Goal: Information Seeking & Learning: Learn about a topic

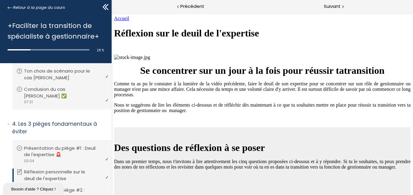
scroll to position [721, 0]
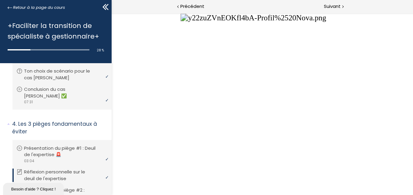
click at [227, 122] on button "Unzoom image" at bounding box center [262, 104] width 302 height 182
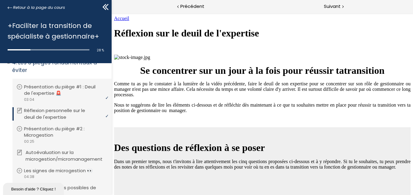
scroll to position [409, 0]
click at [66, 126] on p "Présentation du piège #2 : Microgestion" at bounding box center [67, 132] width 82 height 13
click at [65, 168] on p "Les signes de microgestion 👀" at bounding box center [65, 171] width 78 height 7
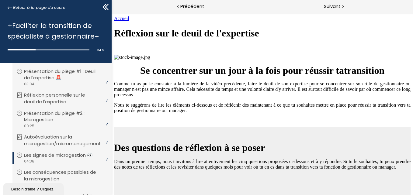
scroll to position [470, 0]
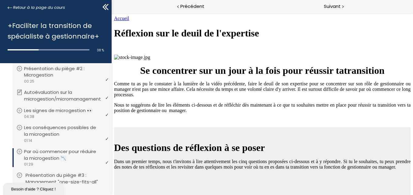
click at [68, 172] on p "Présentation du piège #3 : Management "one-size-fits-all"" at bounding box center [67, 178] width 82 height 13
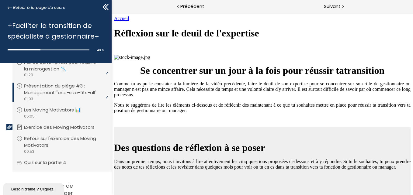
scroll to position [562, 0]
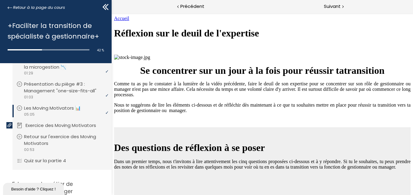
click at [54, 124] on p "Exercice des Moving Motivators" at bounding box center [66, 125] width 80 height 7
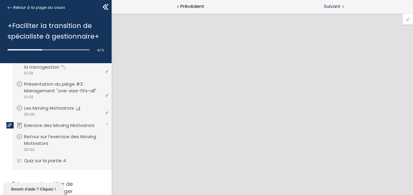
click at [338, 7] on span "Suivant" at bounding box center [332, 7] width 17 height 8
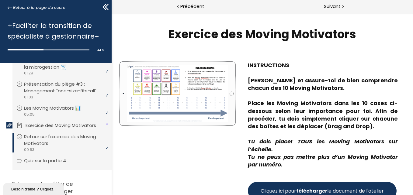
click at [75, 122] on p "Exercice des Moving Motivators" at bounding box center [66, 125] width 80 height 7
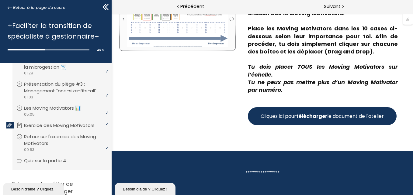
drag, startPoint x: 311, startPoint y: 109, endPoint x: 72, endPoint y: 139, distance: 240.2
click at [111, 139] on html "Exercice des Moving Motivators Empty space, drag to resize Write your awesome l…" at bounding box center [262, 104] width 302 height 182
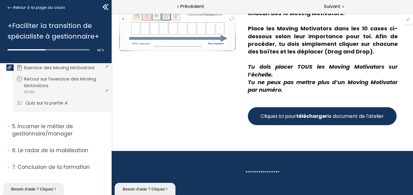
click at [69, 100] on p "Quiz sur la partie 4" at bounding box center [51, 103] width 51 height 7
click at [332, 8] on span "Suivant" at bounding box center [332, 7] width 17 height 8
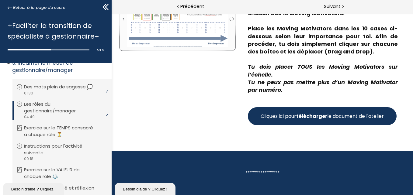
scroll to position [683, 0]
click at [335, 7] on span "Suivant" at bounding box center [332, 7] width 17 height 8
click at [327, 9] on span "Suivant" at bounding box center [332, 7] width 17 height 8
click at [335, 7] on span "Suivant" at bounding box center [332, 7] width 17 height 8
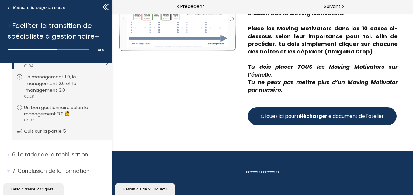
scroll to position [826, 0]
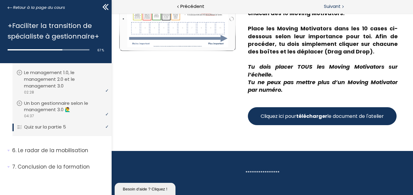
click at [334, 8] on span "Suivant" at bounding box center [332, 7] width 17 height 8
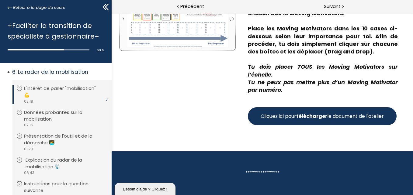
scroll to position [895, 0]
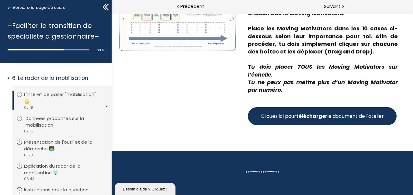
click at [61, 128] on p "Données probantes sur la mobilisation" at bounding box center [67, 121] width 82 height 13
click at [53, 167] on p "Explication du radar de la mobilisation 📡" at bounding box center [67, 169] width 82 height 13
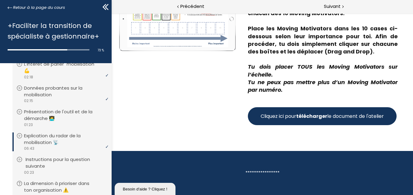
click at [56, 164] on p "Instructions pour la question suivante" at bounding box center [67, 162] width 82 height 13
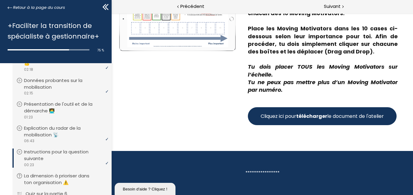
scroll to position [956, 0]
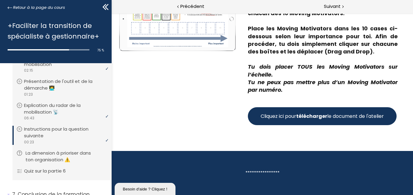
click at [54, 158] on p "La dimension à prioriser dans ton organisation ⚠️" at bounding box center [67, 156] width 82 height 13
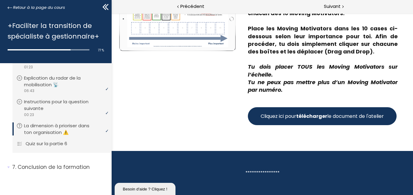
scroll to position [986, 0]
click at [43, 141] on p "Quiz sur la partie 6" at bounding box center [51, 144] width 51 height 7
click at [335, 5] on span "Suivant" at bounding box center [332, 7] width 17 height 8
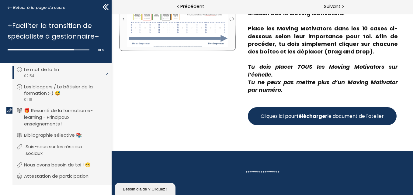
scroll to position [1117, 0]
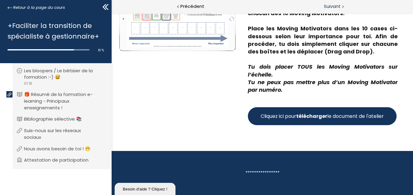
click at [335, 9] on span "Suivant" at bounding box center [332, 7] width 17 height 8
click at [332, 6] on span "Suivant" at bounding box center [332, 7] width 17 height 8
click at [11, 7] on icon at bounding box center [10, 7] width 5 height 5
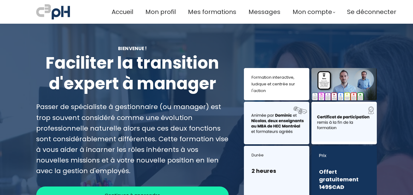
click at [216, 13] on span "Mes formations" at bounding box center [212, 12] width 48 height 10
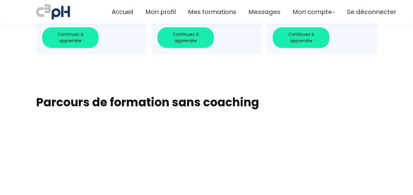
scroll to position [408, 0]
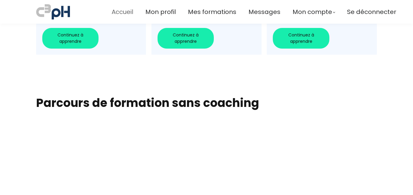
click at [121, 13] on span "Accueil" at bounding box center [123, 12] width 22 height 10
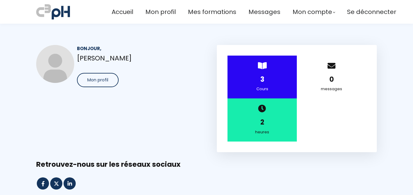
click at [262, 77] on strong "3" at bounding box center [263, 79] width 4 height 9
click at [261, 84] on strong "3" at bounding box center [263, 79] width 4 height 9
click at [203, 89] on div "Bonjour, Didier Salmon Mon profil > 3 Cours 0 messages 2 heures" at bounding box center [207, 98] width 356 height 107
click at [123, 12] on span "Accueil" at bounding box center [123, 12] width 22 height 10
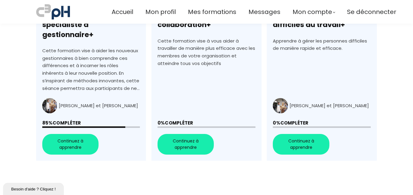
scroll to position [304, 0]
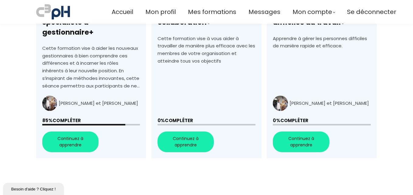
click at [92, 130] on link "+Faciliter la transition de spécialiste à gestionnaire+" at bounding box center [91, 49] width 110 height 219
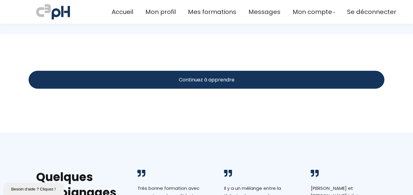
click at [226, 79] on span "Continuez à apprendre" at bounding box center [207, 80] width 56 height 8
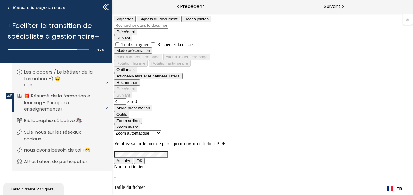
scroll to position [170, 0]
click at [73, 121] on p "Bibliographie sélective 📚" at bounding box center [59, 119] width 67 height 7
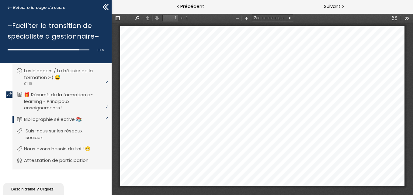
click at [71, 132] on p "Suis-nous sur les réseaux sociaux" at bounding box center [67, 134] width 82 height 13
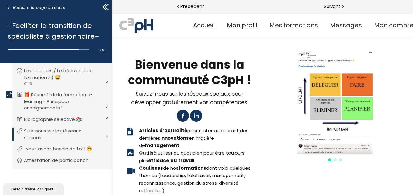
click at [62, 147] on p "Nous avons besoin de toi ! 😁" at bounding box center [64, 149] width 76 height 7
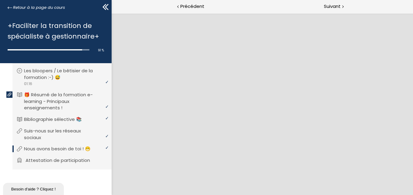
click at [65, 159] on p "Attestation de participation" at bounding box center [63, 160] width 74 height 7
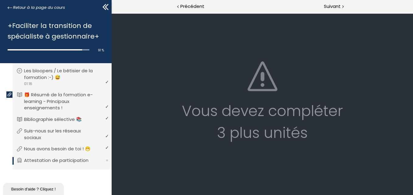
click at [67, 158] on p "Attestation de participation" at bounding box center [61, 160] width 74 height 7
click at [66, 149] on p "Nous avons besoin de toi ! 😁" at bounding box center [64, 149] width 76 height 7
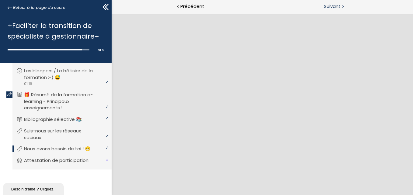
click at [338, 8] on span "Suivant" at bounding box center [332, 7] width 17 height 8
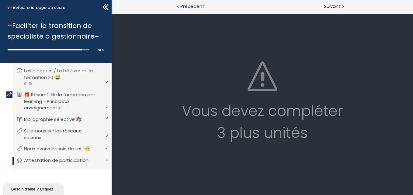
click at [189, 9] on span "Précédent" at bounding box center [193, 7] width 24 height 8
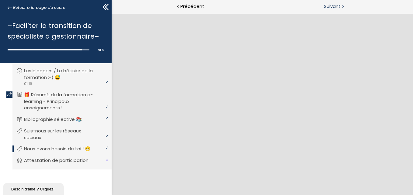
click at [331, 7] on span "Suivant" at bounding box center [332, 7] width 17 height 8
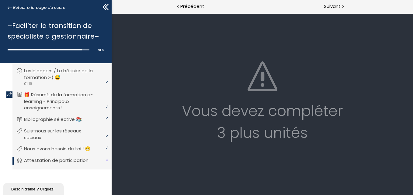
click at [256, 134] on div "Vous devez compléter 3 plus unités" at bounding box center [261, 122] width 289 height 44
click at [193, 9] on span "Précédent" at bounding box center [193, 7] width 24 height 8
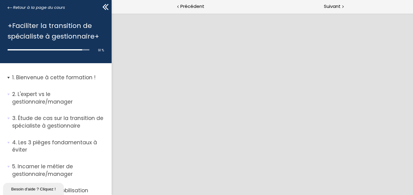
click at [70, 77] on p "Bienvenue à cette formation !" at bounding box center [59, 78] width 95 height 8
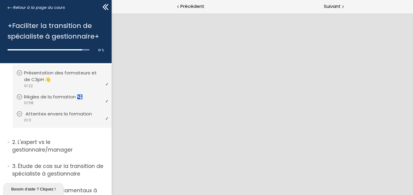
scroll to position [30, 0]
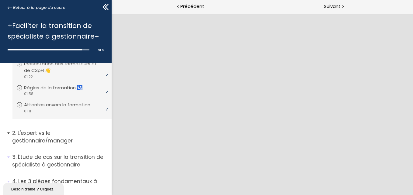
click at [58, 135] on p "L'expert vs le gestionnaire/manager" at bounding box center [59, 137] width 95 height 15
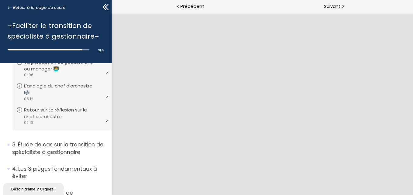
scroll to position [183, 0]
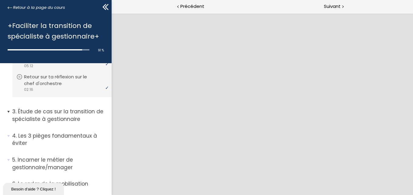
click at [58, 118] on p "Étude de cas sur la transition de spécialiste à gestionnaire" at bounding box center [59, 115] width 95 height 15
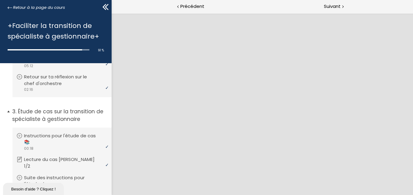
scroll to position [274, 0]
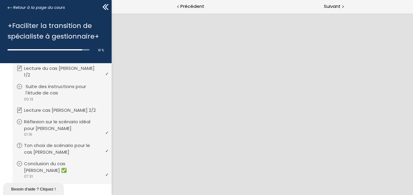
click at [62, 83] on p "Suite des instructions pour l'étude de cas" at bounding box center [67, 89] width 82 height 13
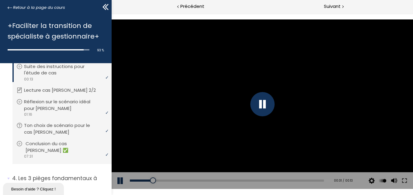
scroll to position [304, 0]
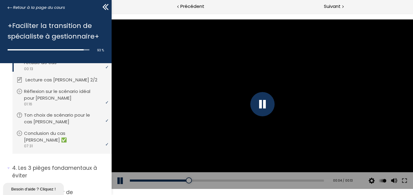
click at [65, 77] on p "Lecture cas Jean 2/2" at bounding box center [66, 80] width 81 height 7
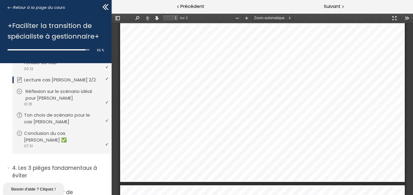
scroll to position [368, 0]
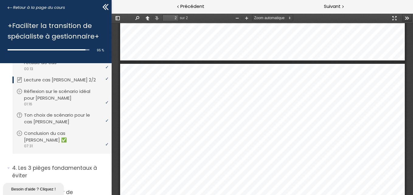
click at [406, 20] on button "Outils" at bounding box center [407, 18] width 10 height 8
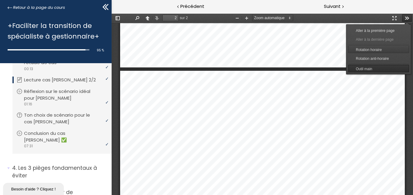
type input "1"
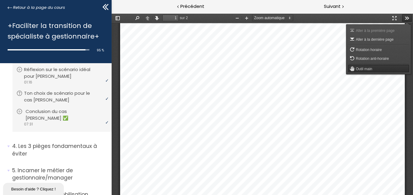
scroll to position [335, 0]
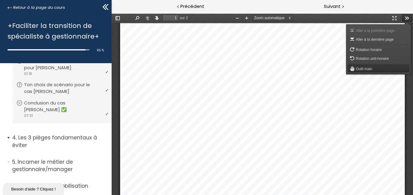
click at [71, 134] on p "Les 3 pièges fondamentaux à éviter" at bounding box center [59, 141] width 95 height 15
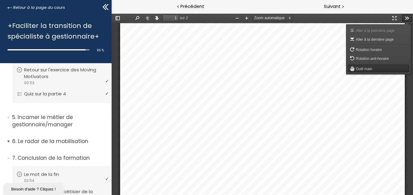
scroll to position [639, 0]
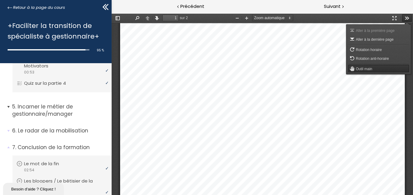
click at [71, 106] on p "Incarner le métier de gestionnaire/manager" at bounding box center [59, 110] width 95 height 15
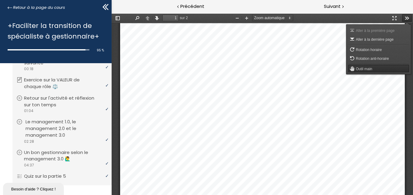
scroll to position [791, 0]
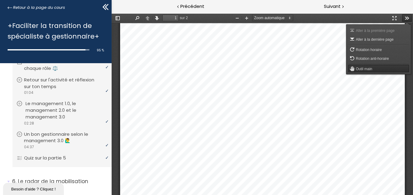
click at [65, 105] on p "Le management 1.0, le management 2.0 et le management 3.0" at bounding box center [67, 110] width 82 height 20
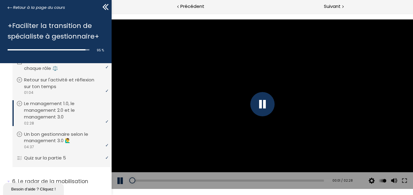
scroll to position [822, 0]
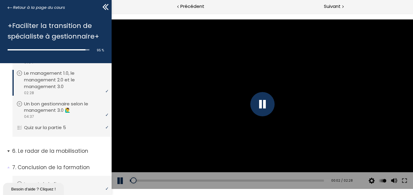
click at [68, 148] on p "Le radar de la mobilisation" at bounding box center [59, 152] width 95 height 8
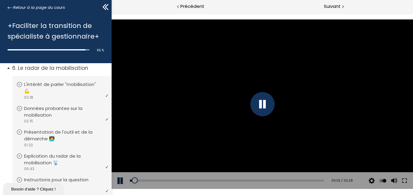
scroll to position [913, 0]
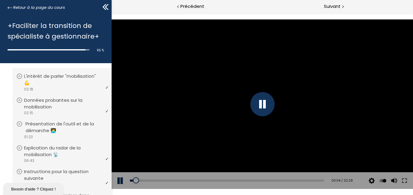
click at [67, 129] on p "Présentation de l'outil et de la démarche 👩‍💻" at bounding box center [67, 127] width 82 height 13
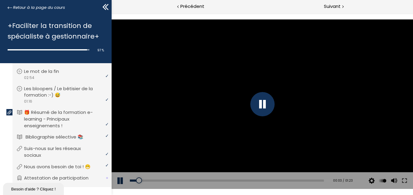
scroll to position [1117, 0]
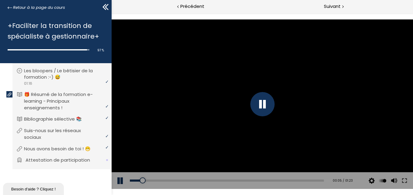
click at [61, 153] on li "Vous devez avoir terminé l'unité (Attestation de participation) pour pouvoir co…" at bounding box center [61, 160] width 99 height 17
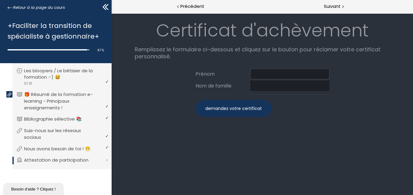
click at [269, 72] on input at bounding box center [289, 74] width 79 height 11
type input "Didier"
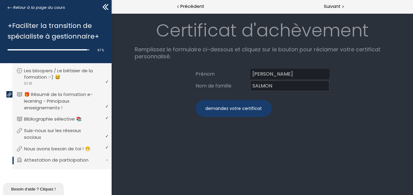
type input "SALMON"
click at [247, 107] on div "demandez votre certificat" at bounding box center [233, 108] width 76 height 17
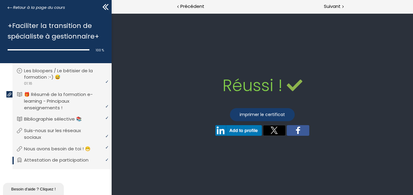
click at [245, 115] on link "imprimer le certificat" at bounding box center [262, 114] width 65 height 13
click at [195, 108] on div "imprimer le certificat" at bounding box center [262, 116] width 183 height 18
click at [328, 11] on div "Suivant" at bounding box center [337, 7] width 151 height 14
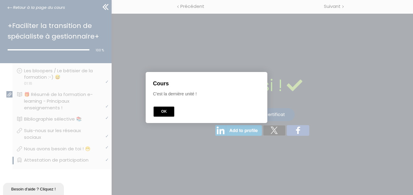
click at [164, 106] on div "OK" at bounding box center [207, 111] width 109 height 11
click at [164, 108] on button "OK" at bounding box center [164, 112] width 21 height 10
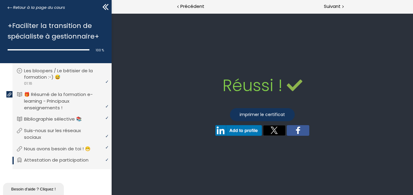
click at [107, 6] on icon at bounding box center [107, 7] width 4 height 6
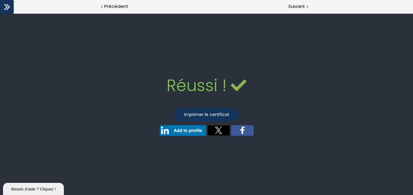
click at [7, 7] on icon at bounding box center [6, 7] width 4 height 6
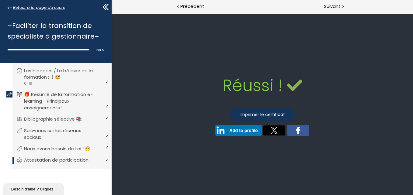
click at [10, 6] on icon at bounding box center [10, 7] width 5 height 5
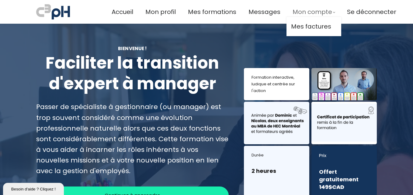
click at [293, 13] on span "Mon compte" at bounding box center [313, 12] width 40 height 10
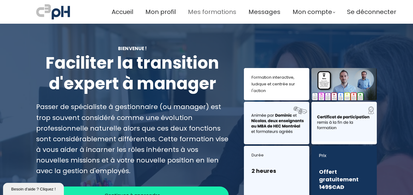
click at [216, 11] on span "Mes formations" at bounding box center [212, 12] width 48 height 10
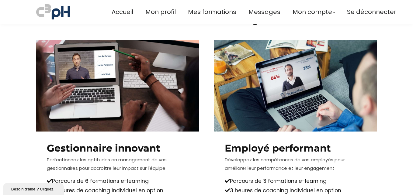
scroll to position [341, 0]
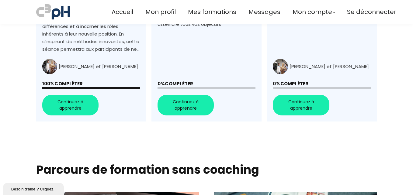
click at [57, 12] on img at bounding box center [53, 12] width 34 height 18
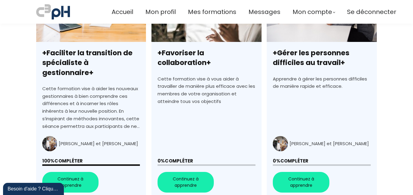
scroll to position [278, 0]
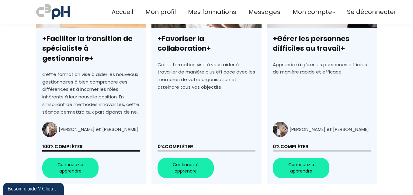
click at [184, 83] on link "+Favoriser la collaboration+" at bounding box center [207, 75] width 110 height 219
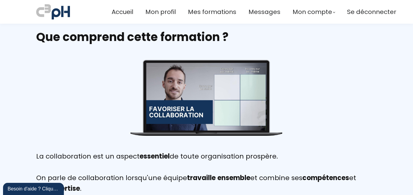
scroll to position [91, 0]
